Goal: Transaction & Acquisition: Download file/media

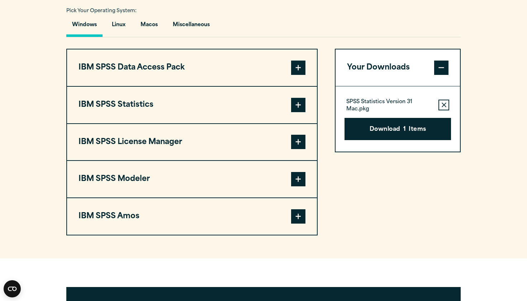
scroll to position [532, 0]
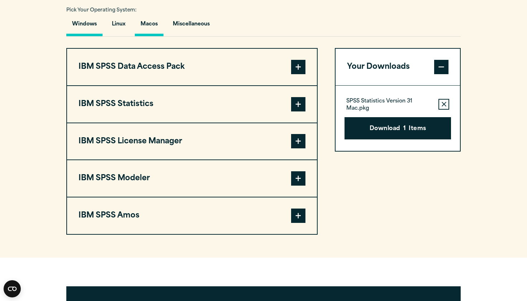
click at [155, 24] on button "Macos" at bounding box center [149, 26] width 29 height 20
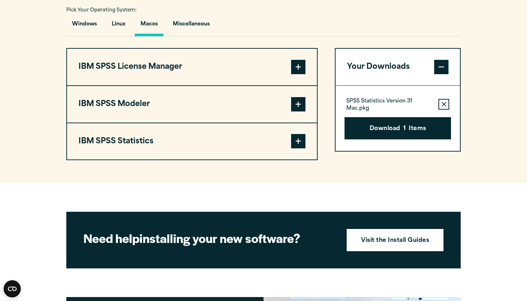
click at [260, 148] on button "IBM SPSS Statistics" at bounding box center [192, 141] width 250 height 37
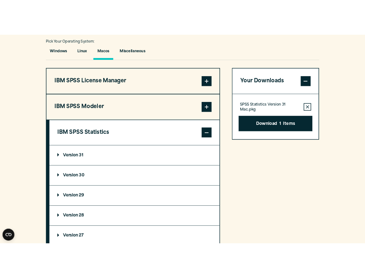
scroll to position [542, 0]
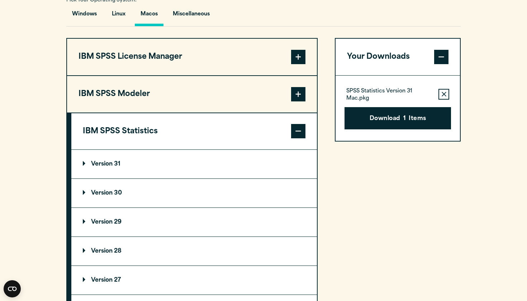
click at [263, 133] on button "IBM SPSS Statistics" at bounding box center [193, 131] width 245 height 37
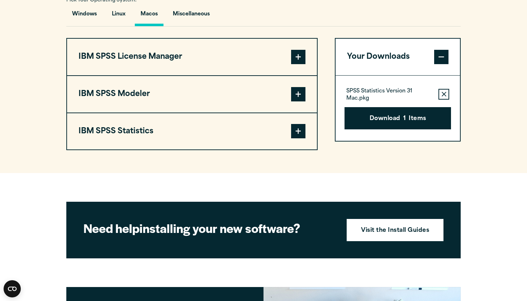
click at [297, 134] on span at bounding box center [298, 131] width 14 height 14
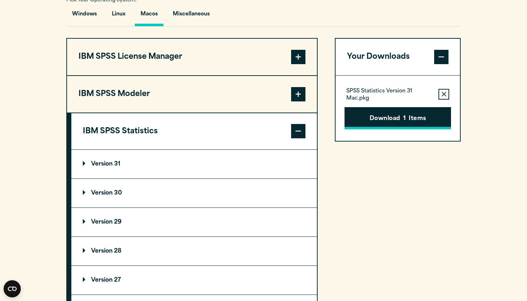
click at [393, 117] on button "Download 1 Items" at bounding box center [397, 118] width 106 height 22
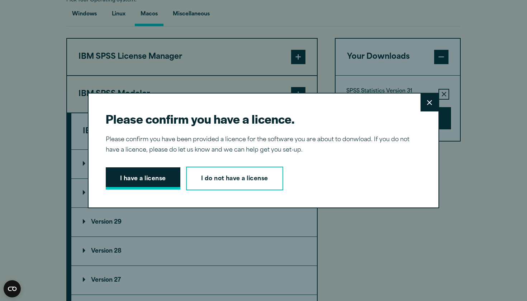
click at [147, 169] on button "I have a license" at bounding box center [143, 178] width 75 height 22
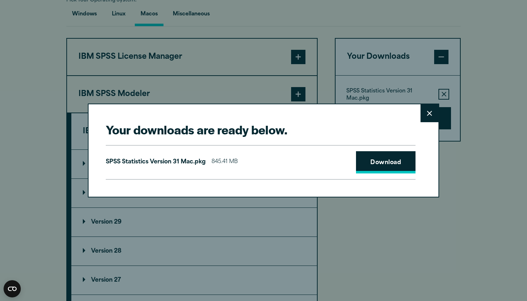
click at [385, 159] on link "Download" at bounding box center [385, 162] width 59 height 22
click at [427, 115] on icon at bounding box center [429, 113] width 5 height 5
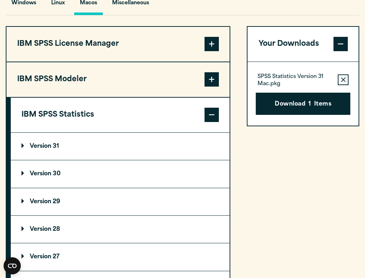
click at [68, 197] on summary "Version 29" at bounding box center [120, 201] width 219 height 27
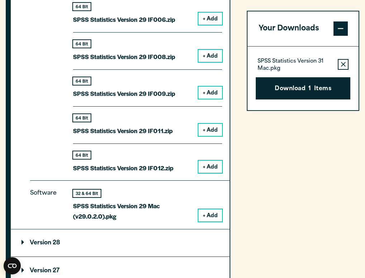
scroll to position [913, 0]
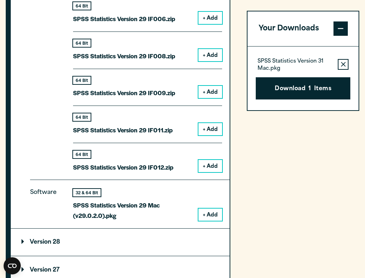
click at [212, 209] on button "+ Add" at bounding box center [210, 215] width 24 height 12
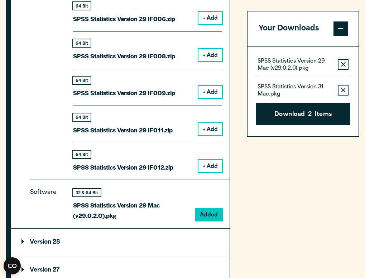
click at [341, 90] on icon "button" at bounding box center [343, 90] width 5 height 5
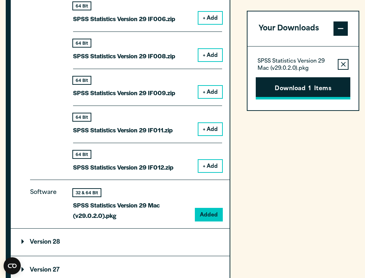
click at [327, 89] on button "Download 1 Items" at bounding box center [303, 89] width 95 height 22
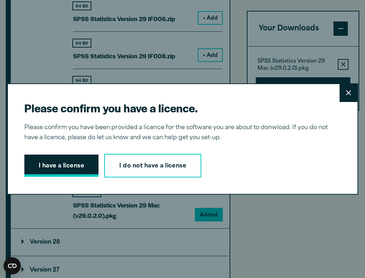
click at [48, 167] on button "I have a license" at bounding box center [61, 166] width 75 height 22
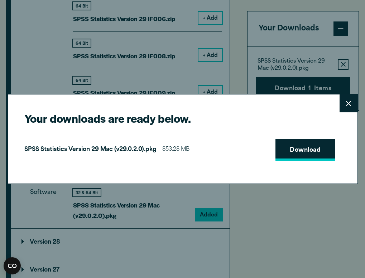
click at [304, 153] on link "Download" at bounding box center [304, 150] width 59 height 22
click at [352, 106] on button "Close" at bounding box center [349, 104] width 18 height 18
